Goal: Task Accomplishment & Management: Use online tool/utility

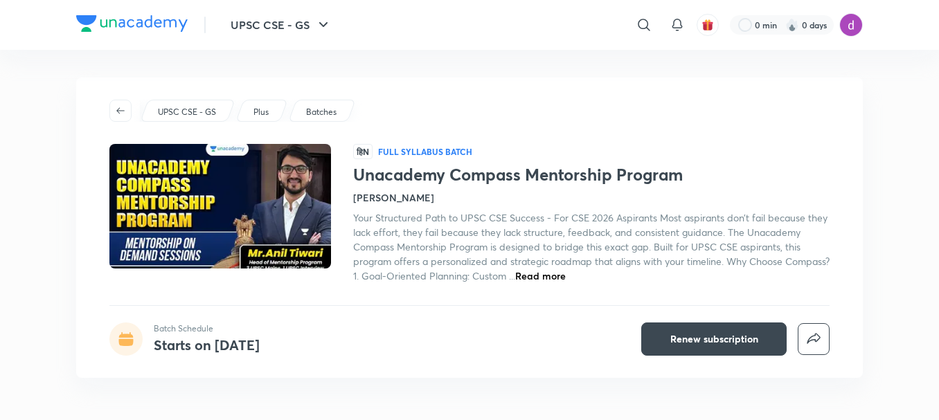
click at [566, 280] on span "Read more" at bounding box center [540, 275] width 51 height 13
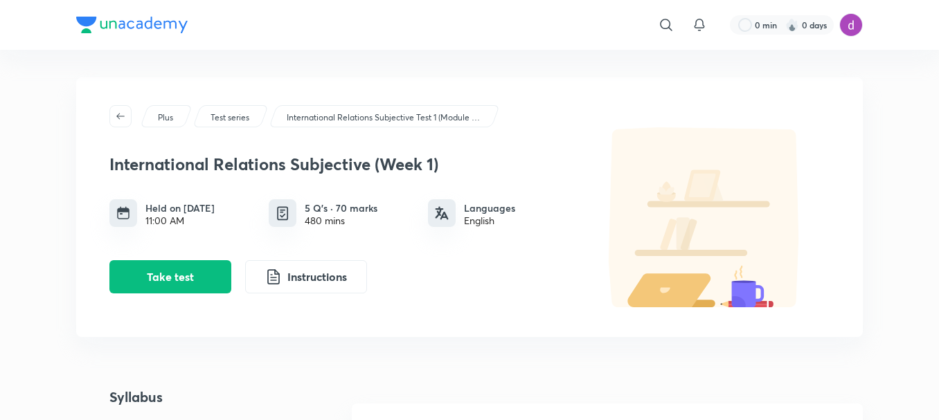
click at [193, 213] on h6 "Held on Dec 8, 2024" at bounding box center [179, 208] width 69 height 15
click at [124, 219] on img at bounding box center [123, 213] width 14 height 14
click at [206, 286] on button "Take test" at bounding box center [170, 275] width 122 height 33
